Goal: Contribute content

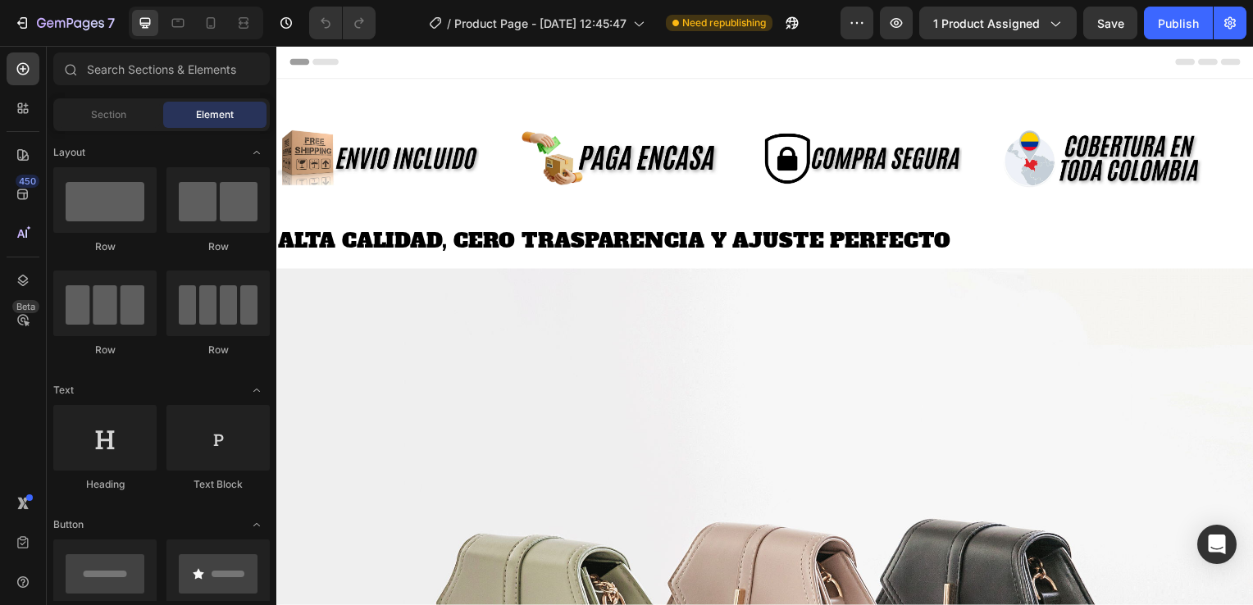
scroll to position [492, 0]
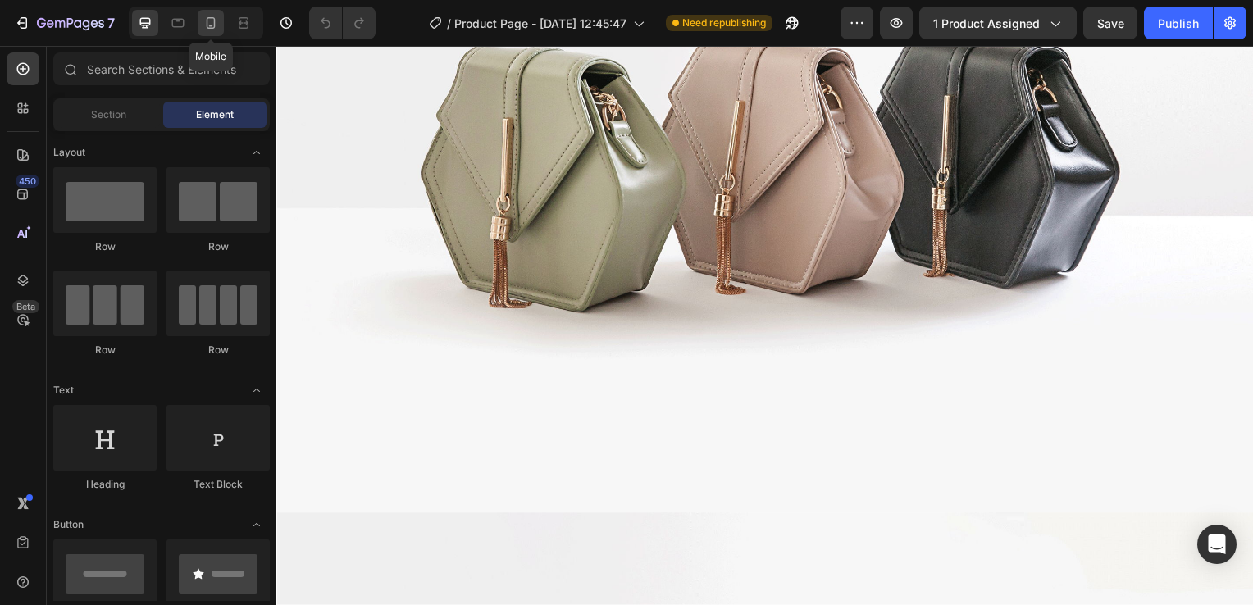
click at [197, 28] on div "Mobile" at bounding box center [196, 23] width 134 height 33
click at [212, 25] on icon at bounding box center [211, 23] width 16 height 16
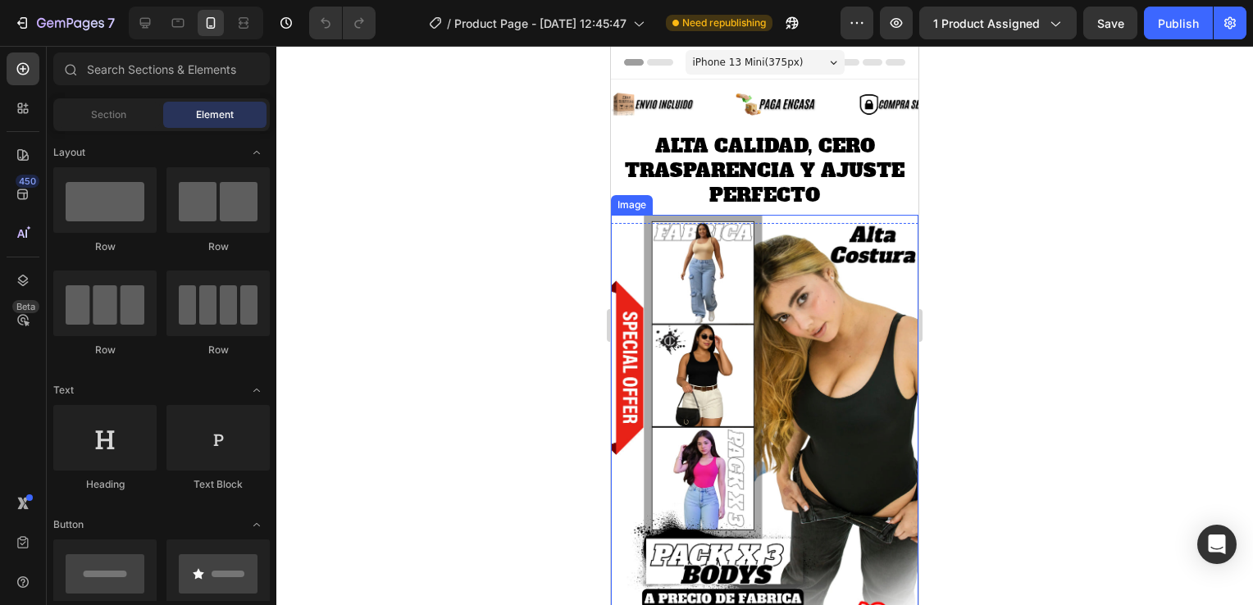
click at [748, 328] on img at bounding box center [765, 453] width 308 height 477
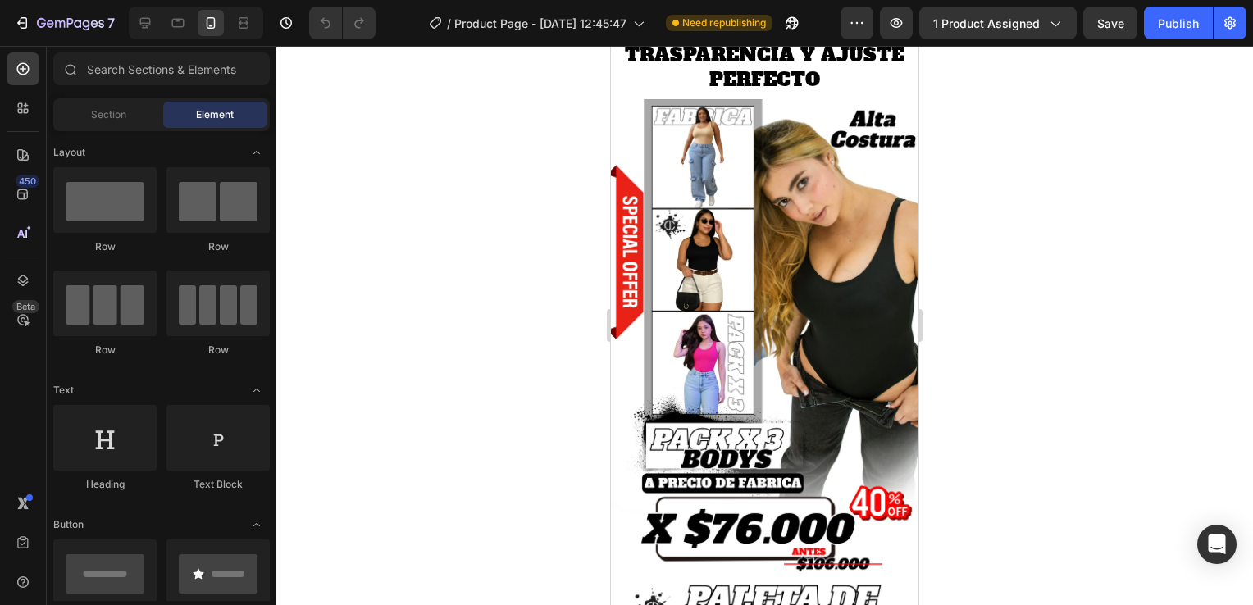
scroll to position [152, 0]
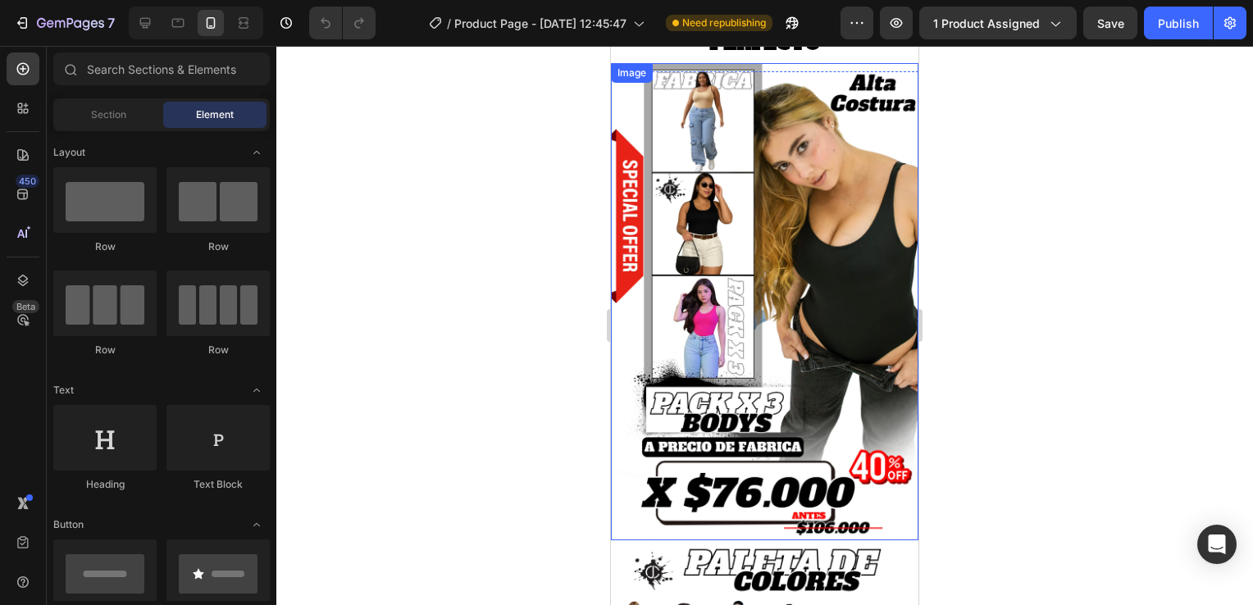
click at [754, 253] on img at bounding box center [765, 301] width 308 height 477
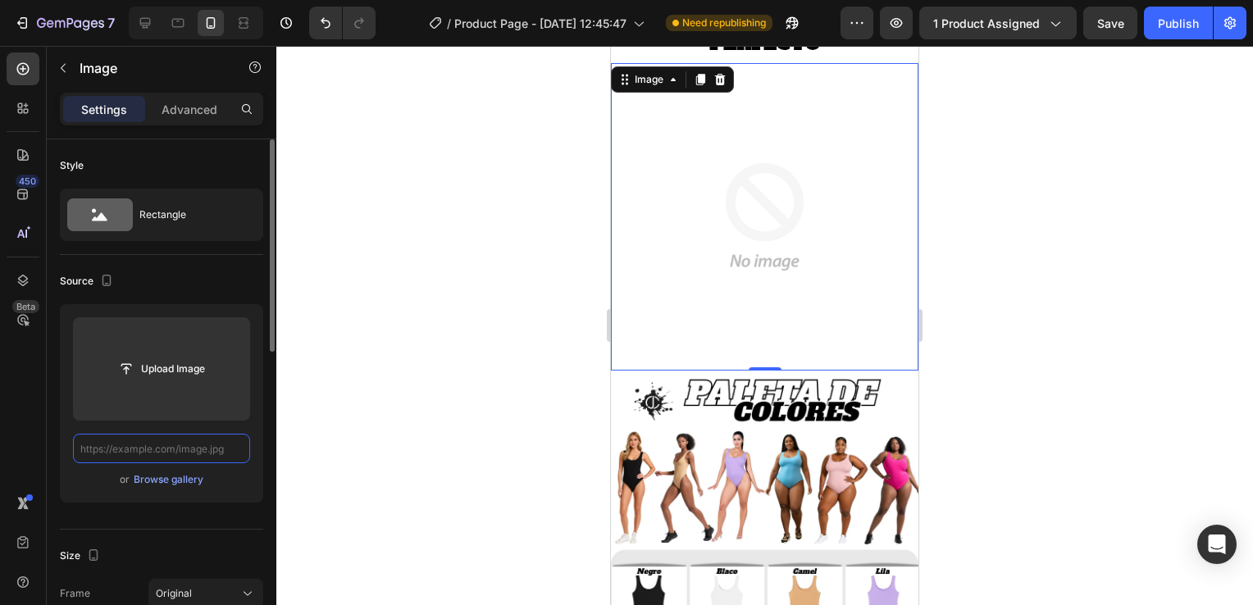
scroll to position [0, 0]
click at [229, 451] on input "text" at bounding box center [161, 449] width 177 height 30
paste input "[URL][DOMAIN_NAME]"
type input "[URL][DOMAIN_NAME]"
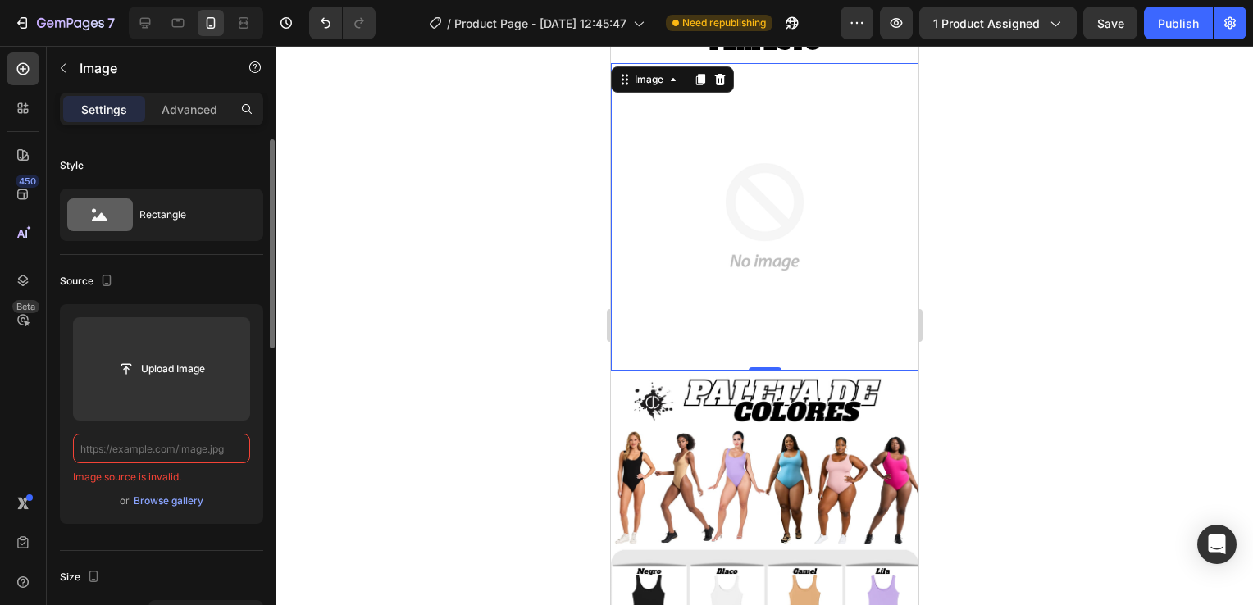
paste input "[URL][DOMAIN_NAME]"
type input "[URL][DOMAIN_NAME]"
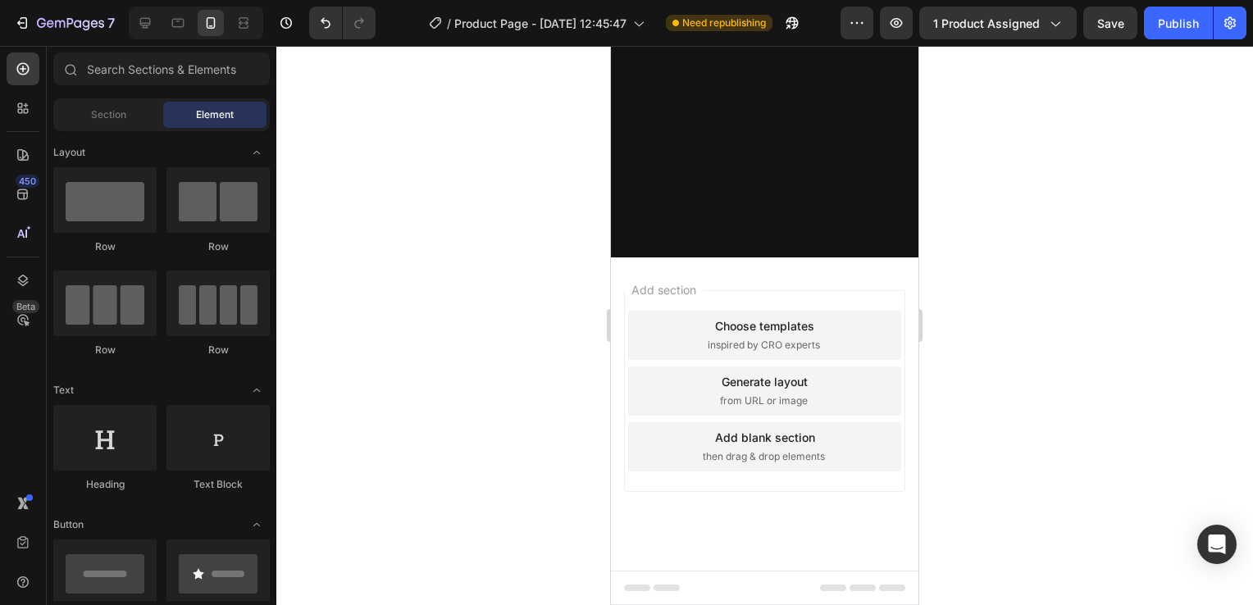
scroll to position [2458, 0]
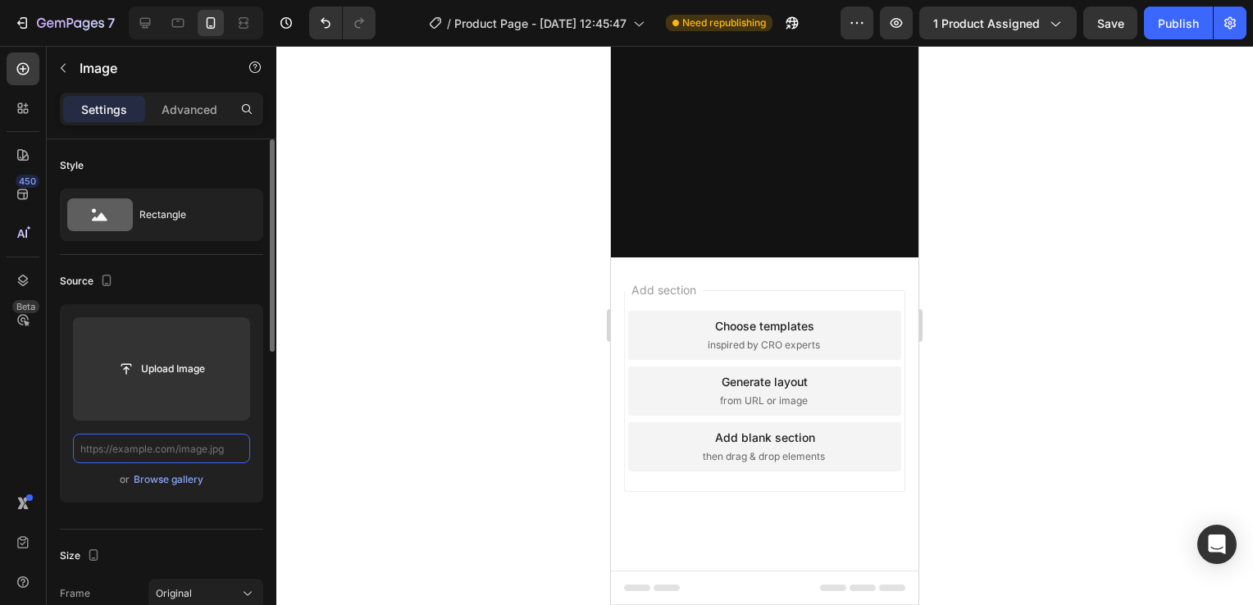
scroll to position [0, 0]
paste input "[URL][DOMAIN_NAME]"
type input "[URL][DOMAIN_NAME]"
paste input "[URL][DOMAIN_NAME]"
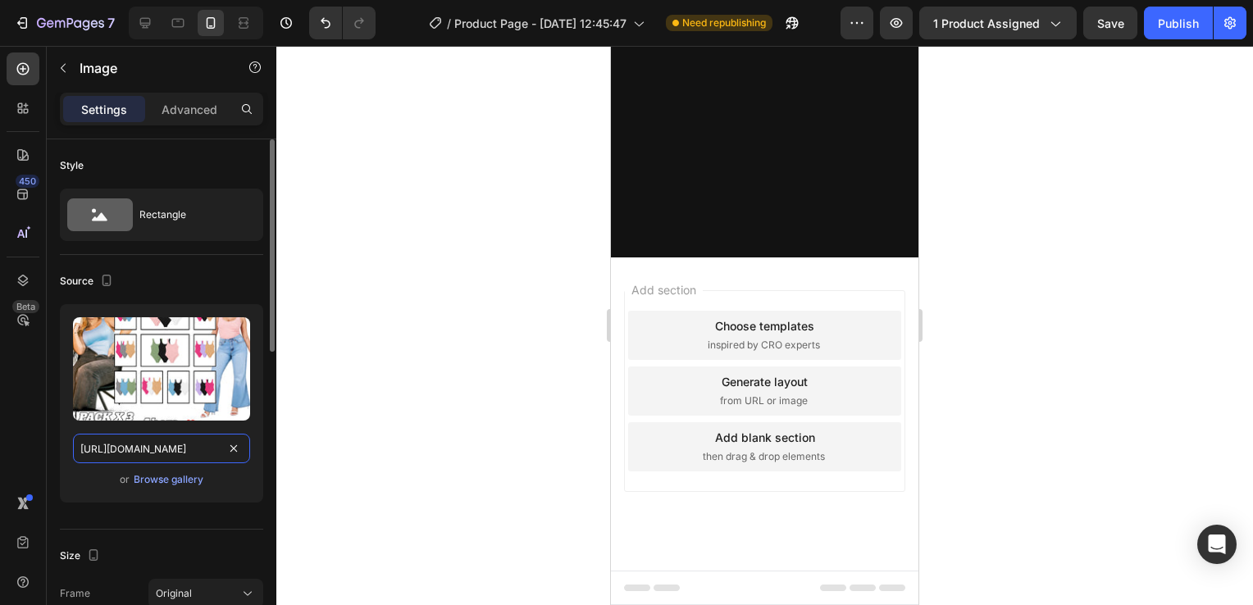
scroll to position [0, 256]
type input "[URL][DOMAIN_NAME]"
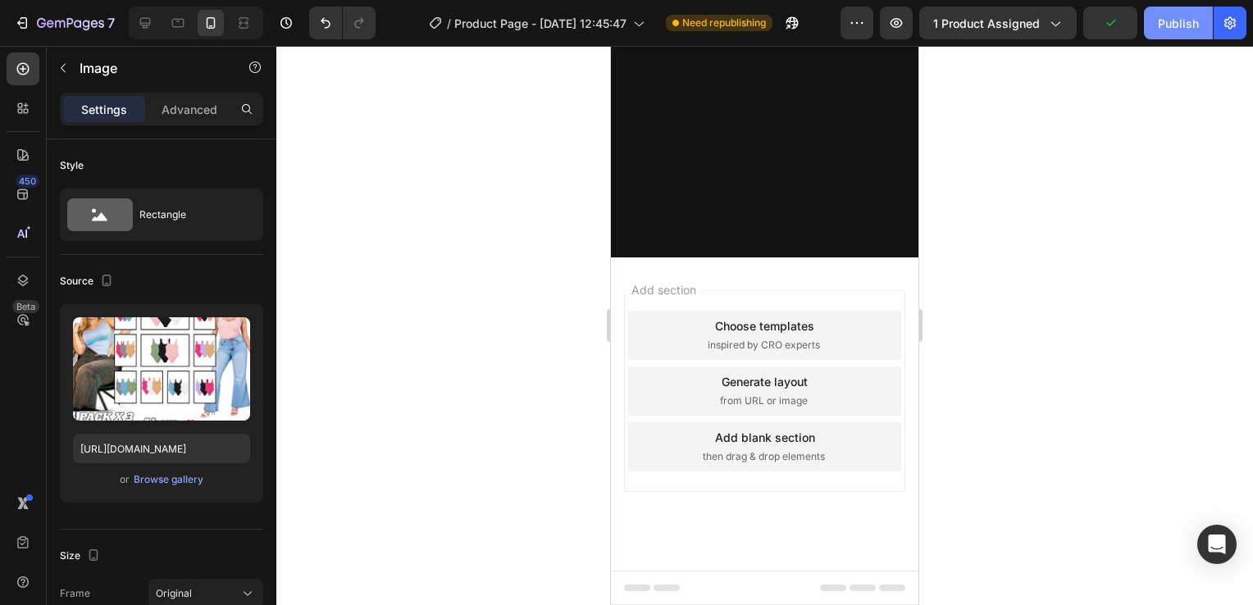
scroll to position [0, 0]
click at [1168, 34] on button "Publish" at bounding box center [1178, 23] width 69 height 33
